Goal: Task Accomplishment & Management: Manage account settings

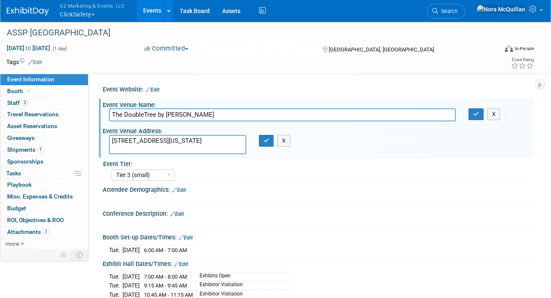
select select "Tier 3 (small)"
select select "No"
click at [216, 32] on div "ASSP [GEOGRAPHIC_DATA]" at bounding box center [246, 32] width 485 height 15
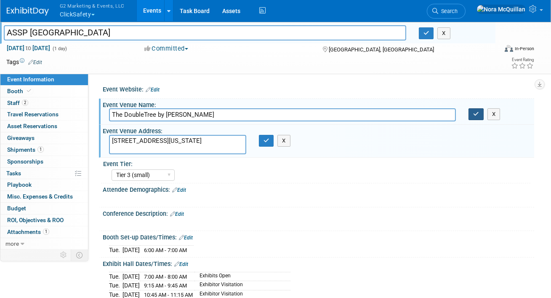
click at [470, 115] on button "button" at bounding box center [476, 114] width 15 height 12
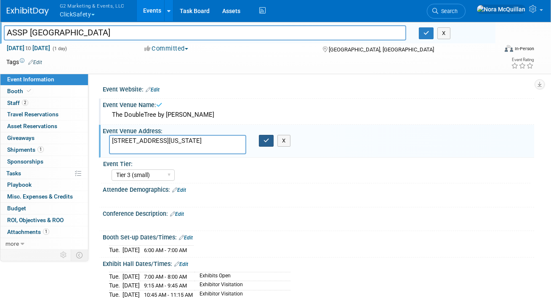
click at [264, 140] on icon "button" at bounding box center [267, 140] width 6 height 5
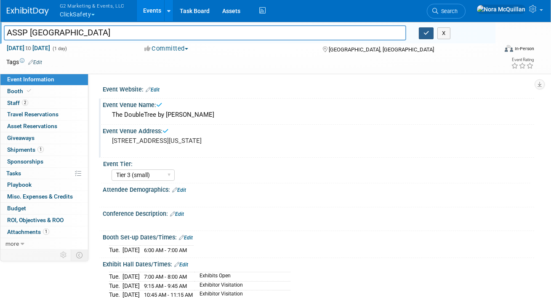
click at [425, 35] on icon "button" at bounding box center [426, 32] width 6 height 5
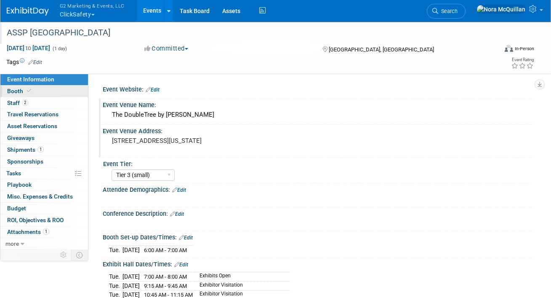
click at [48, 93] on link "Booth" at bounding box center [44, 90] width 88 height 11
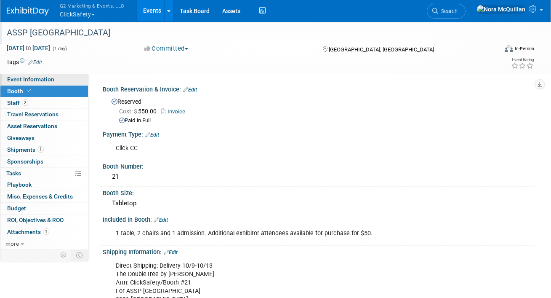
click at [48, 77] on span "Event Information" at bounding box center [30, 79] width 47 height 7
select select "Tier 3 (small)"
select select "No"
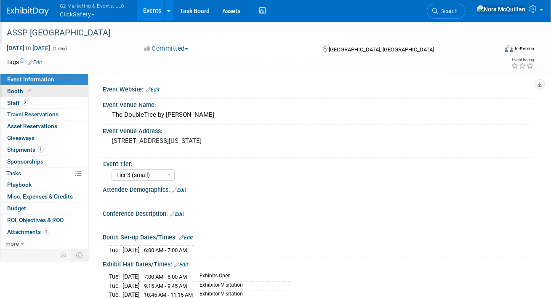
click at [37, 91] on link "Booth" at bounding box center [44, 90] width 88 height 11
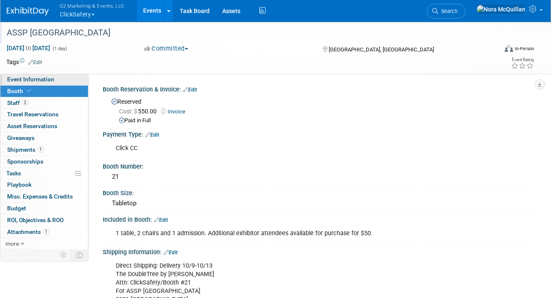
click at [41, 82] on span "Event Information" at bounding box center [30, 79] width 47 height 7
select select "Tier 3 (small)"
select select "No"
